Goal: Task Accomplishment & Management: Manage account settings

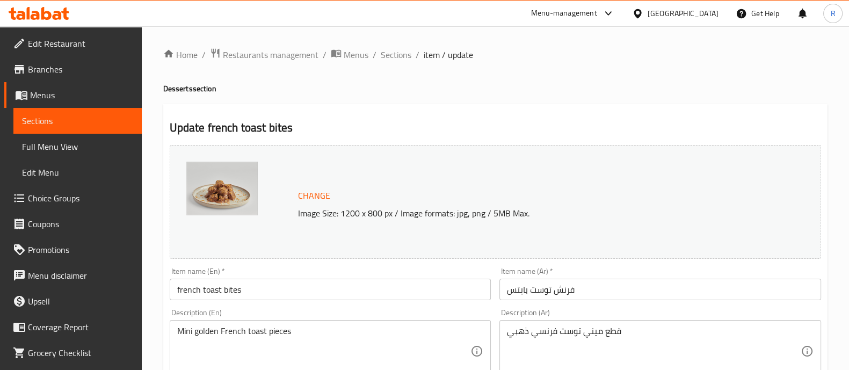
click at [597, 9] on div "Menu-management" at bounding box center [564, 13] width 66 height 13
click at [615, 10] on icon at bounding box center [608, 13] width 13 height 13
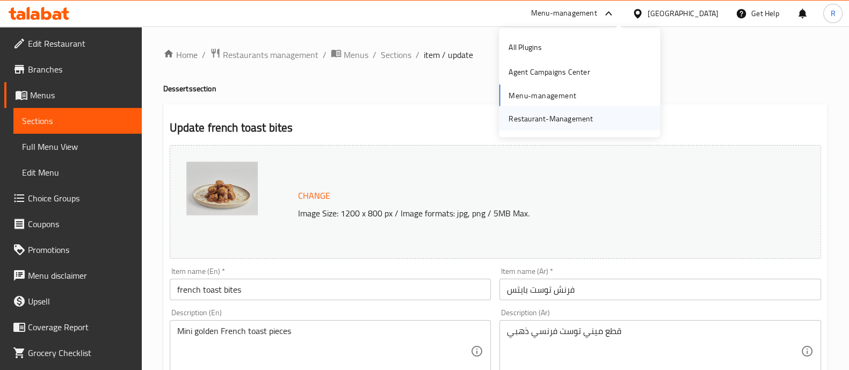
click at [510, 122] on div "Restaurant-Management" at bounding box center [550, 118] width 84 height 12
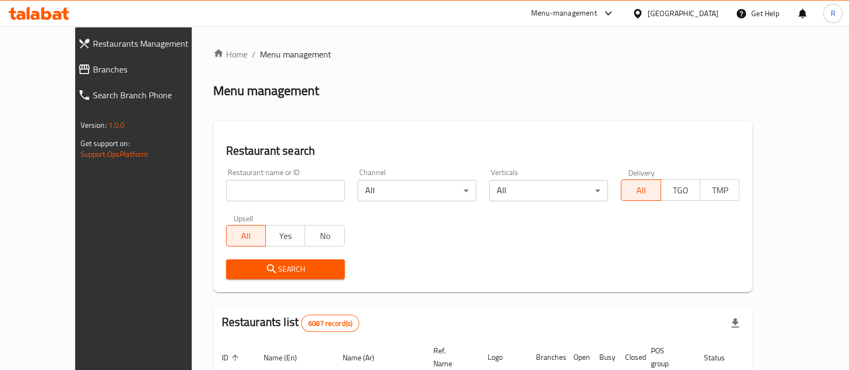
click at [260, 194] on input "search" at bounding box center [285, 190] width 119 height 21
type input "ش"
click at [239, 276] on button "Search" at bounding box center [285, 269] width 119 height 20
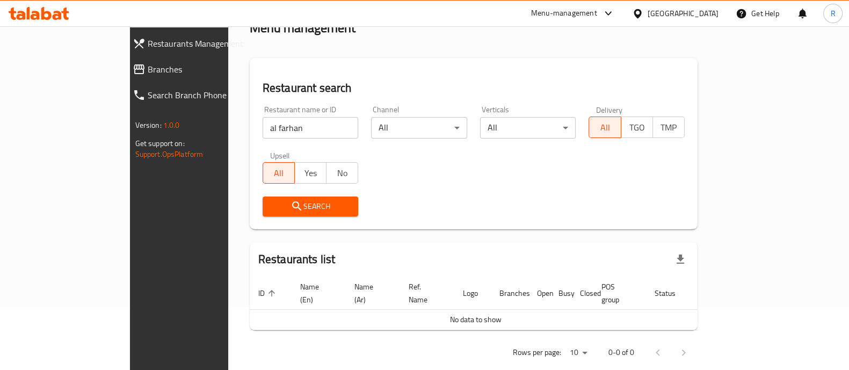
scroll to position [68, 0]
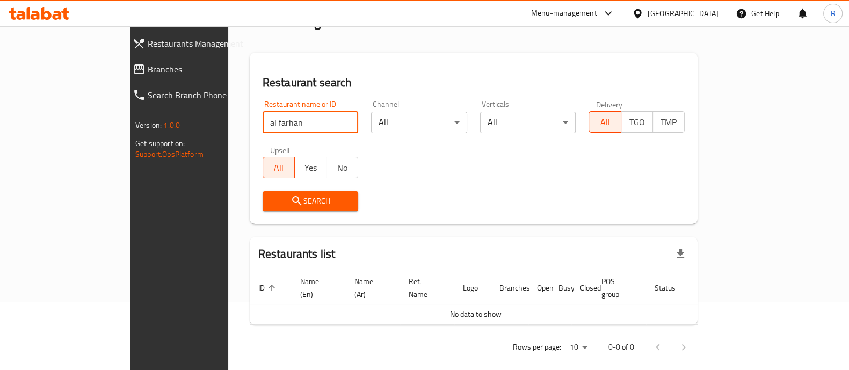
click at [262, 119] on input "al farhan" at bounding box center [310, 122] width 96 height 21
click at [262, 126] on input "alfarhan" at bounding box center [310, 122] width 96 height 21
type input "alfarhan grill"
click at [271, 199] on span "Search" at bounding box center [310, 200] width 79 height 13
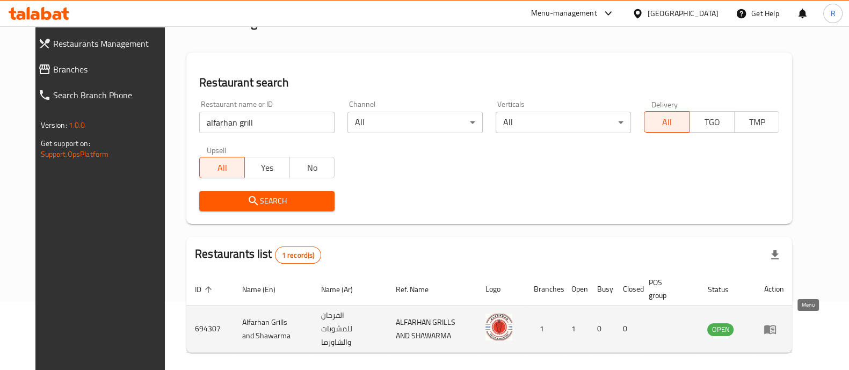
click at [776, 323] on icon "enhanced table" at bounding box center [769, 329] width 13 height 13
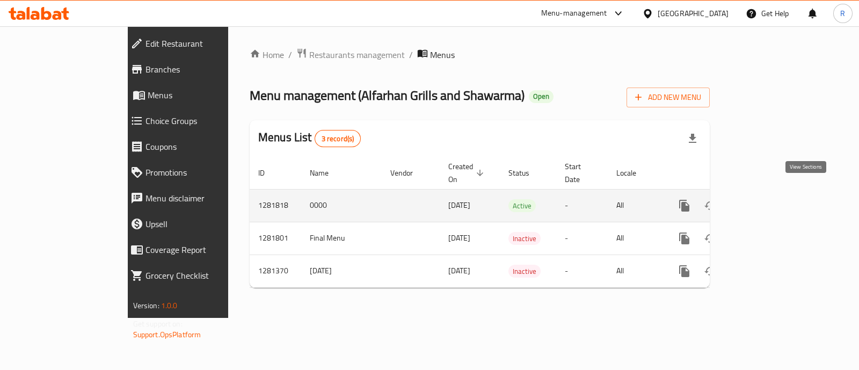
click at [775, 193] on link "enhanced table" at bounding box center [762, 206] width 26 height 26
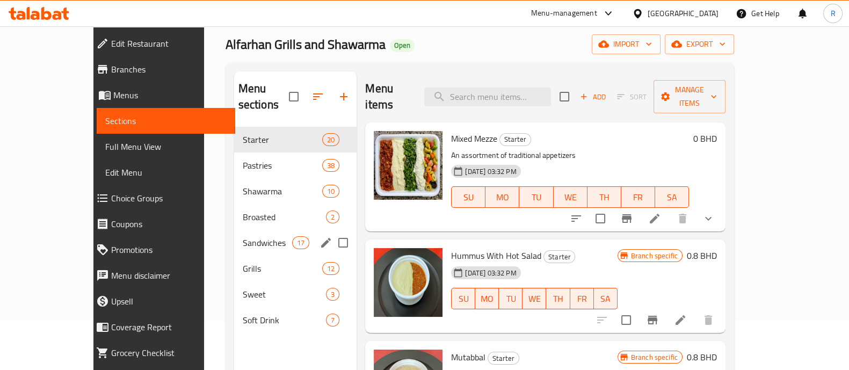
scroll to position [67, 0]
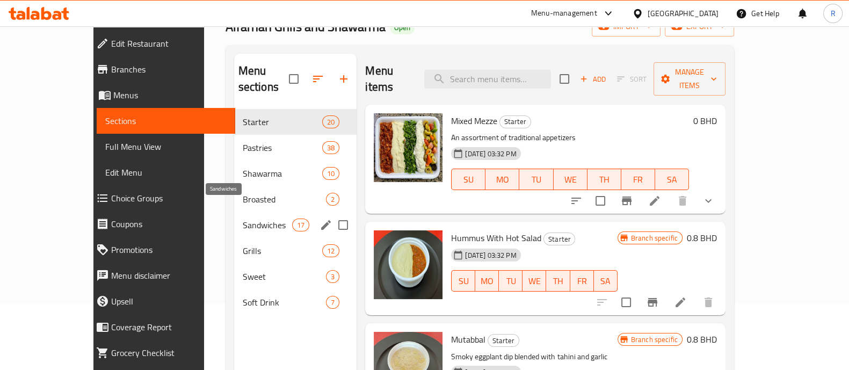
click at [243, 218] on span "Sandwiches" at bounding box center [268, 224] width 50 height 13
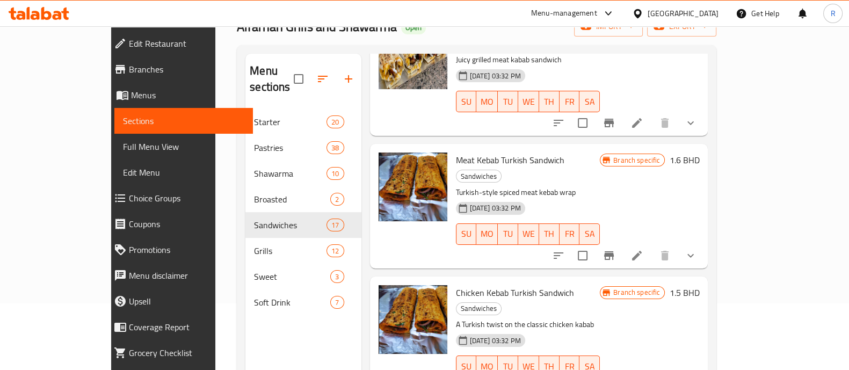
scroll to position [1006, 0]
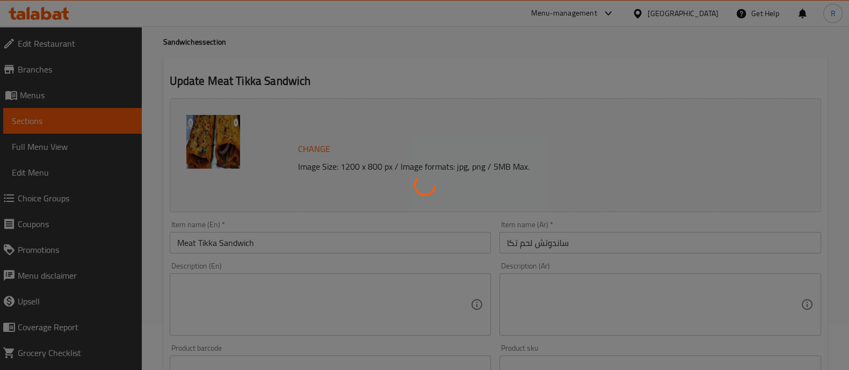
type input "إزالة:"
type input "0"
type input "2"
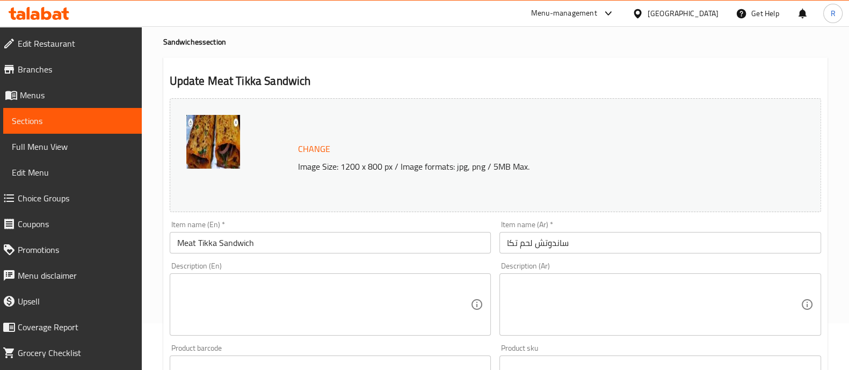
scroll to position [67, 0]
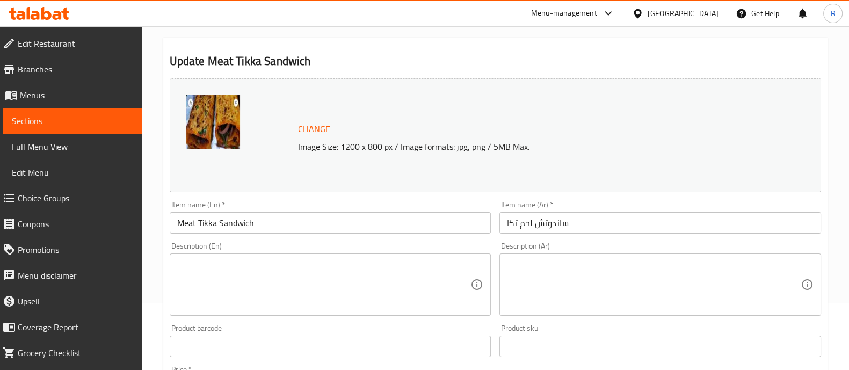
click at [220, 223] on input "Meat Tikka Sandwich" at bounding box center [331, 222] width 322 height 21
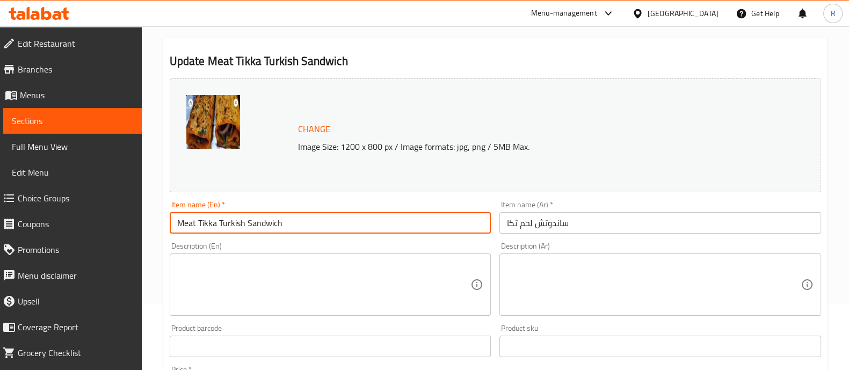
type input "Meat Tikka Turkish Sandwich"
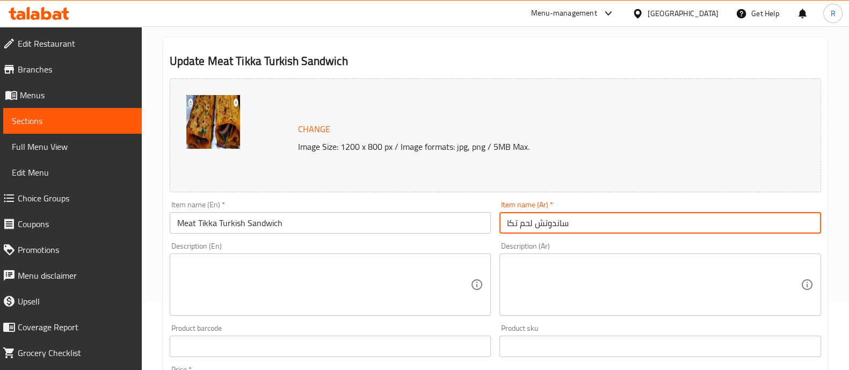
click at [534, 224] on input "ساندوتش لحم تكا" at bounding box center [660, 222] width 322 height 21
click at [506, 223] on input "ساندوتش لحم تكا" at bounding box center [660, 222] width 322 height 21
click at [537, 224] on input "ساندوتش لحم تكا" at bounding box center [660, 222] width 322 height 21
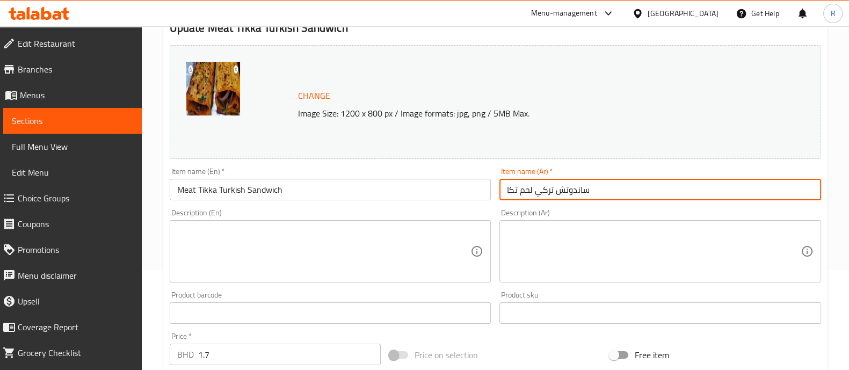
scroll to position [403, 0]
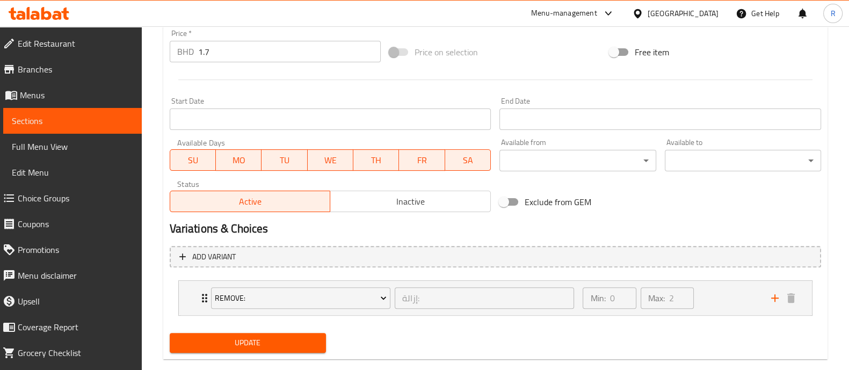
type input "ساندوتش تركي لحم تكا"
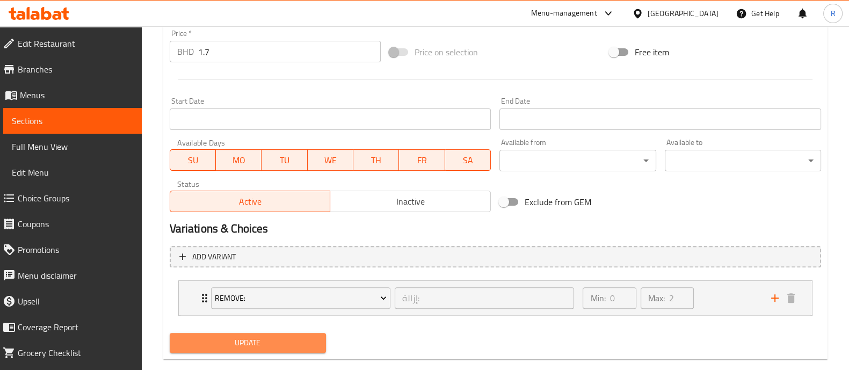
click at [281, 340] on span "Update" at bounding box center [247, 342] width 139 height 13
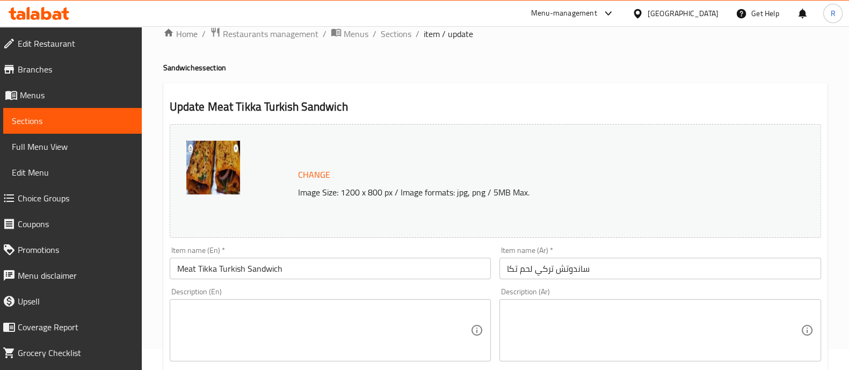
scroll to position [0, 0]
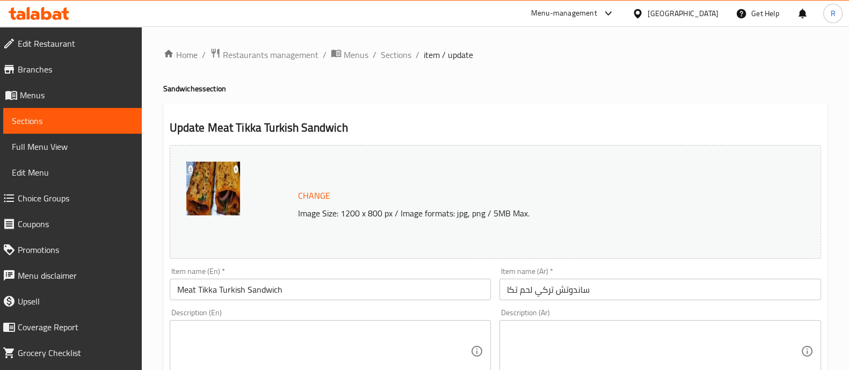
click at [597, 17] on div "Menu-management" at bounding box center [564, 13] width 66 height 13
click at [528, 90] on div "All Plugins Agent Campaigns Center Menu-management Restaurant-Management" at bounding box center [579, 83] width 161 height 96
click at [537, 86] on div "All Plugins Agent Campaigns Center Menu-management Restaurant-Management" at bounding box center [579, 83] width 161 height 96
click at [543, 71] on div "Agent Campaigns Center" at bounding box center [548, 72] width 81 height 12
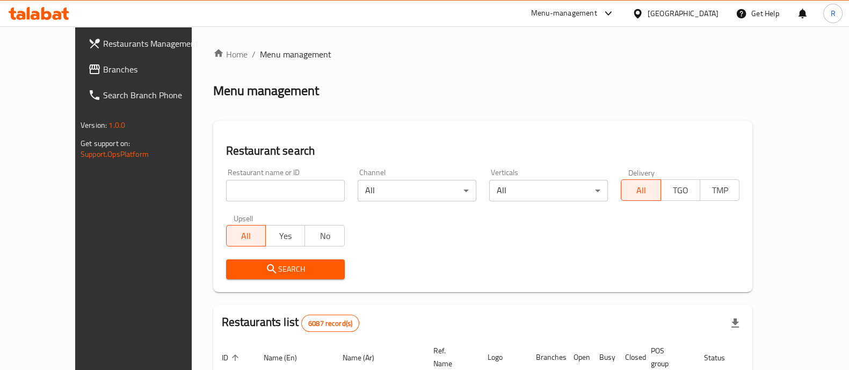
click at [290, 190] on div at bounding box center [424, 185] width 849 height 370
click at [283, 194] on input "search" at bounding box center [285, 190] width 119 height 21
type input "a"
click at [313, 192] on input "a" at bounding box center [285, 190] width 119 height 21
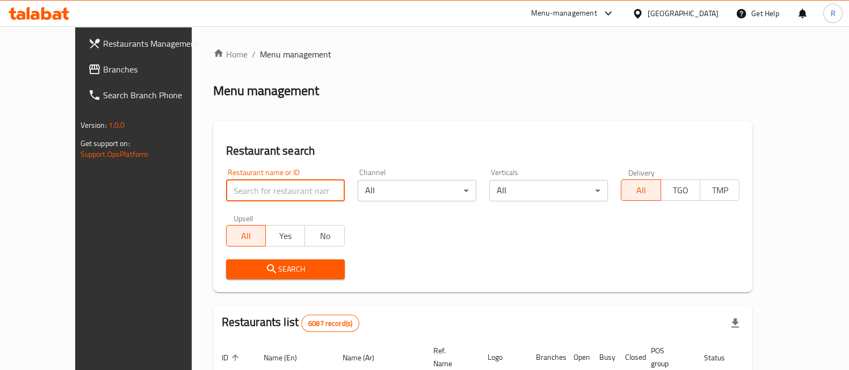
click at [301, 193] on input "search" at bounding box center [285, 190] width 119 height 21
type input "pizza glory"
click at [255, 272] on span "Search" at bounding box center [285, 268] width 101 height 13
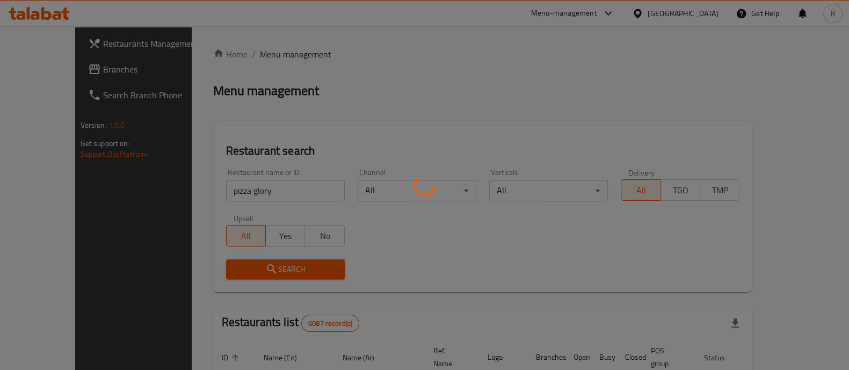
click at [255, 272] on div at bounding box center [424, 185] width 849 height 370
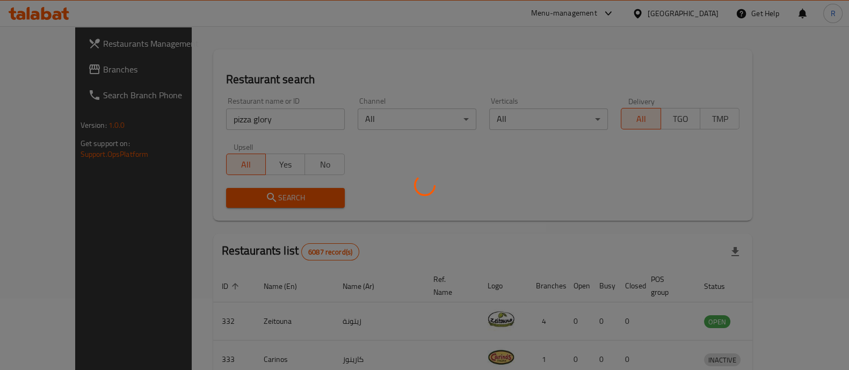
scroll to position [134, 0]
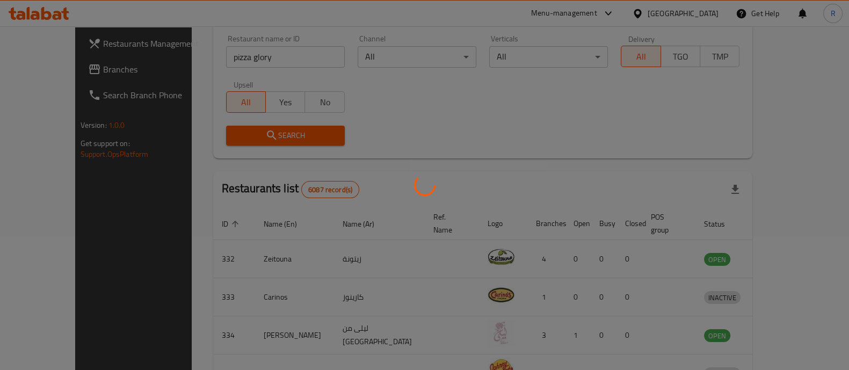
click at [292, 135] on div at bounding box center [424, 185] width 849 height 370
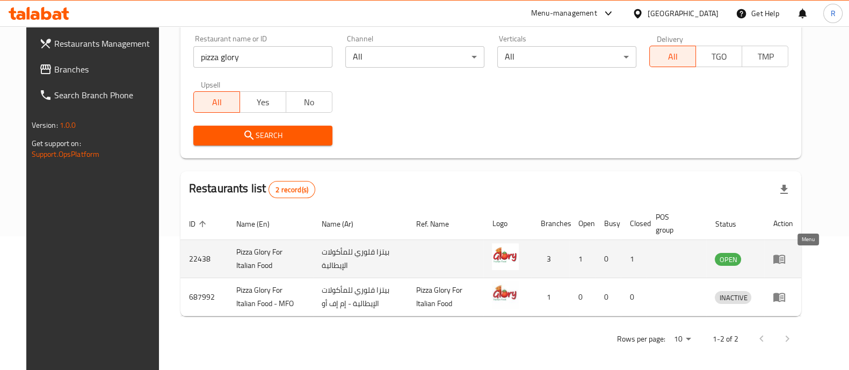
click at [785, 257] on icon "enhanced table" at bounding box center [778, 258] width 13 height 13
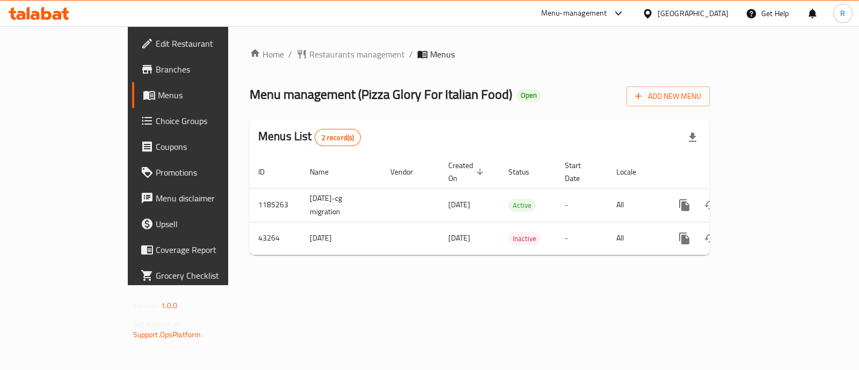
click at [625, 12] on icon at bounding box center [618, 13] width 13 height 13
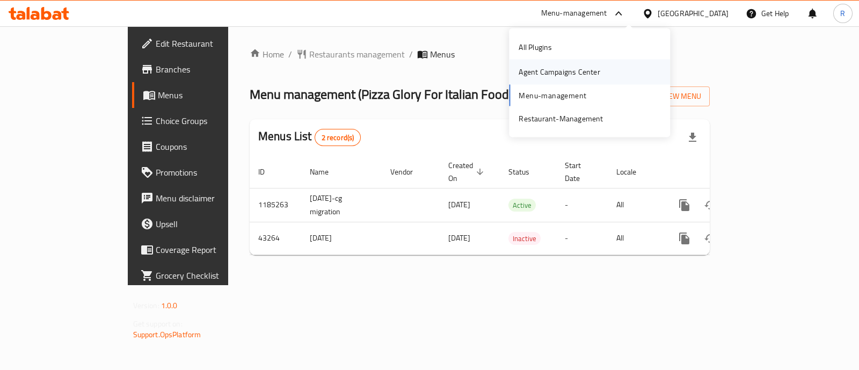
click at [553, 72] on div "Agent Campaigns Center" at bounding box center [559, 72] width 81 height 12
